Goal: Task Accomplishment & Management: Complete application form

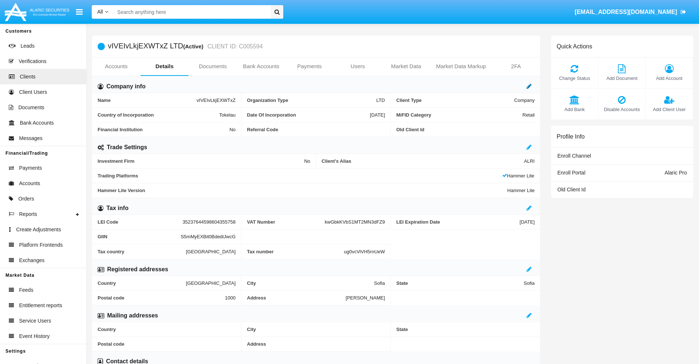
click at [529, 86] on icon at bounding box center [529, 86] width 5 height 6
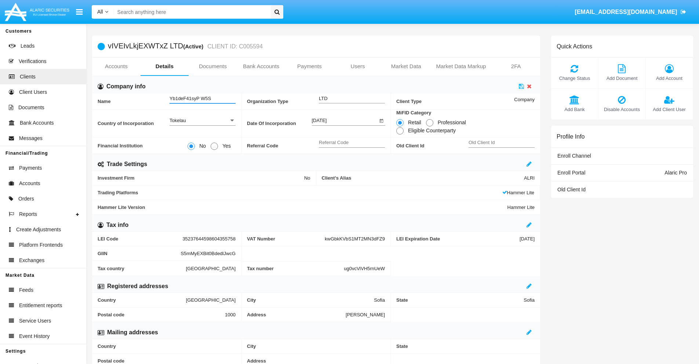
type input "Yb1deF41syP W5S"
click at [521, 86] on icon at bounding box center [521, 86] width 5 height 6
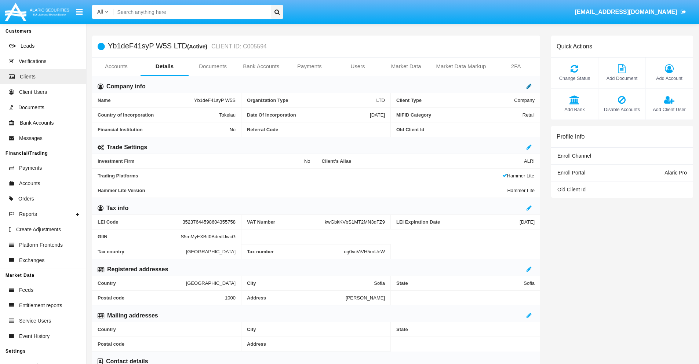
click at [529, 86] on icon at bounding box center [529, 86] width 5 height 6
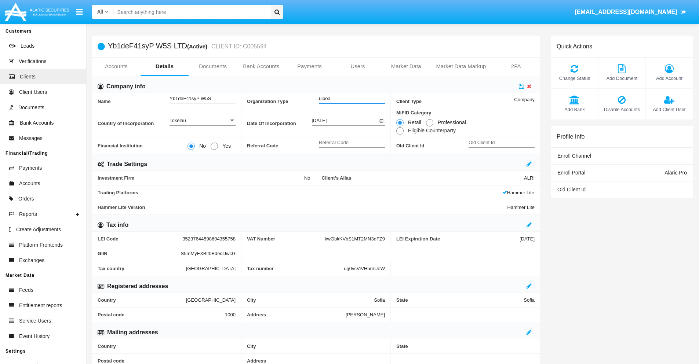
type input "ulpoa"
click at [521, 86] on icon at bounding box center [521, 86] width 5 height 6
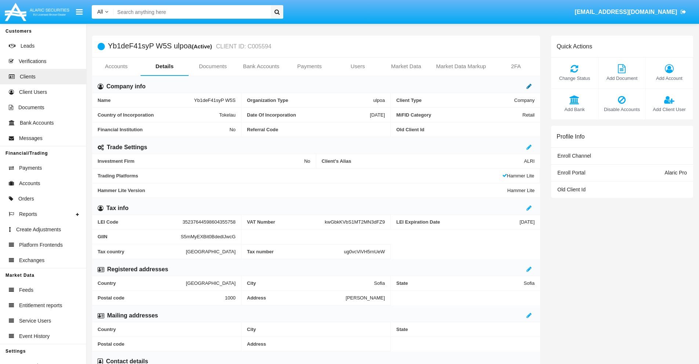
click at [529, 86] on icon at bounding box center [529, 86] width 5 height 6
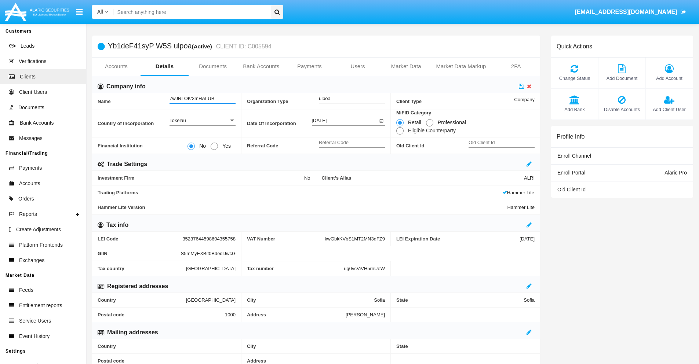
type input "7wJRLOK'3mHALUB"
